Goal: Task Accomplishment & Management: Manage account settings

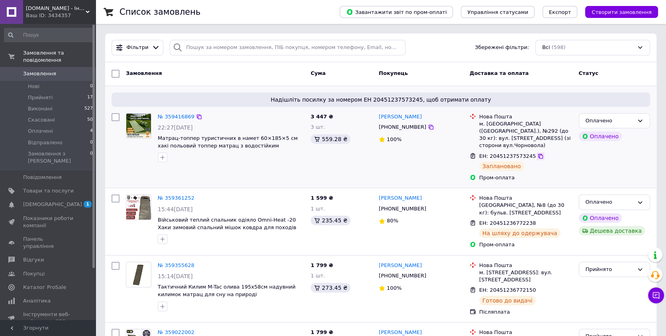
click at [538, 154] on icon at bounding box center [540, 156] width 5 height 5
click at [427, 127] on icon at bounding box center [430, 127] width 6 height 6
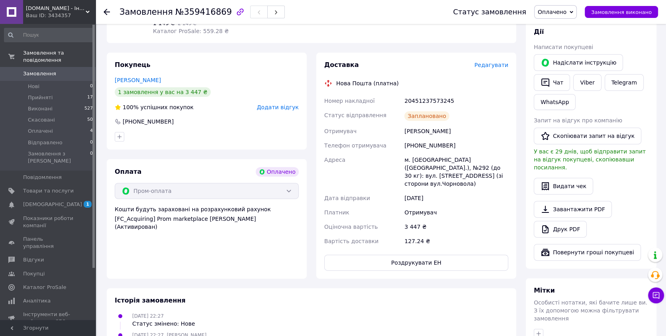
scroll to position [174, 0]
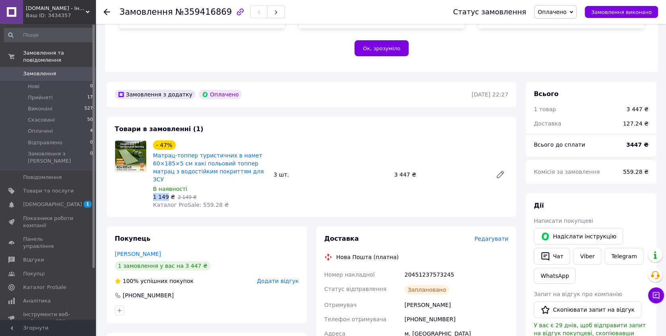
drag, startPoint x: 152, startPoint y: 181, endPoint x: 166, endPoint y: 183, distance: 14.1
click at [166, 193] on span "1 149 ₴" at bounding box center [164, 196] width 22 height 6
copy span "1 149"
